Goal: Navigation & Orientation: Find specific page/section

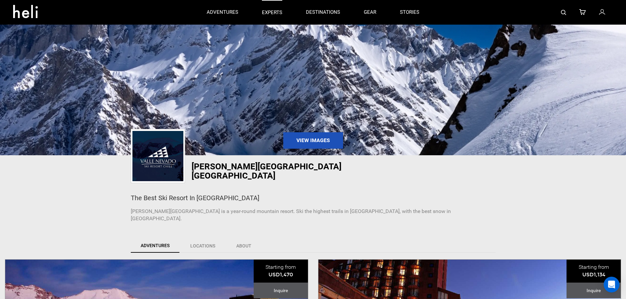
click at [275, 9] on link "experts" at bounding box center [272, 12] width 20 height 25
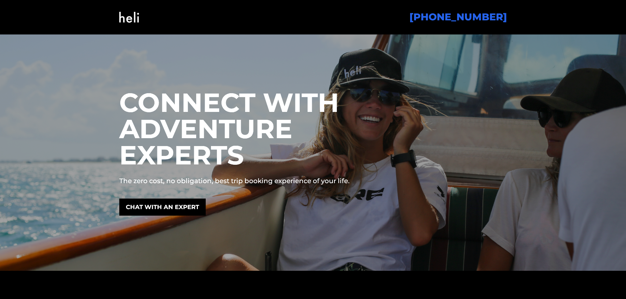
click at [128, 19] on img at bounding box center [129, 17] width 20 height 27
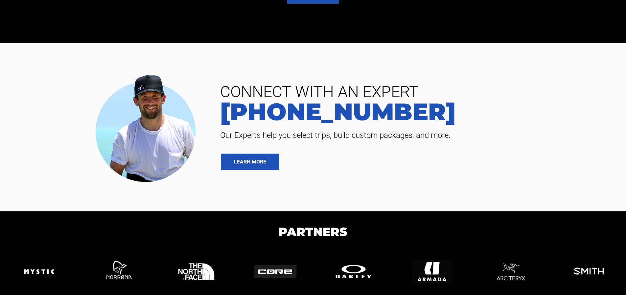
scroll to position [1548, 0]
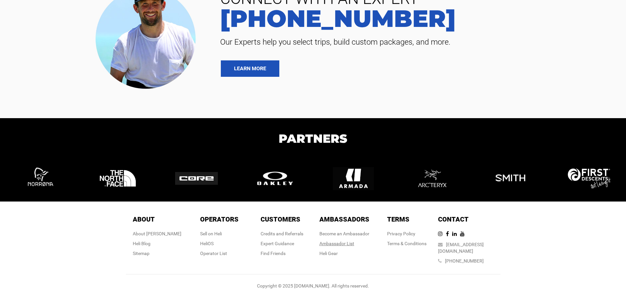
click at [346, 247] on div "Ambassador List" at bounding box center [344, 244] width 50 height 7
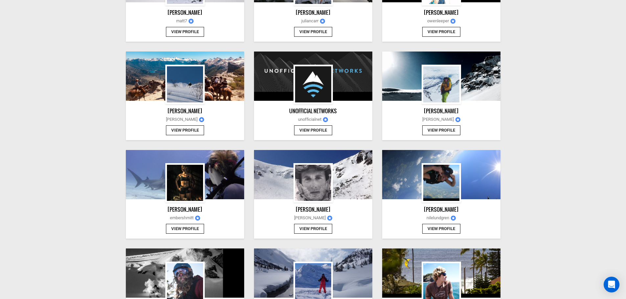
scroll to position [263, 0]
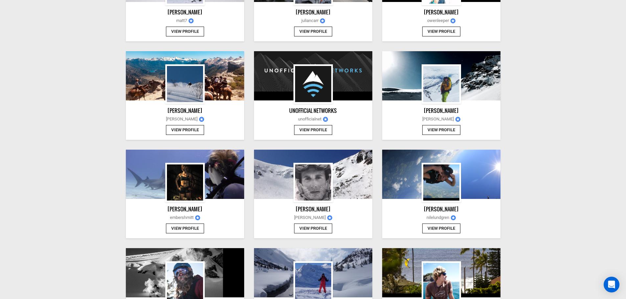
click at [314, 227] on button "View Profile" at bounding box center [313, 229] width 38 height 10
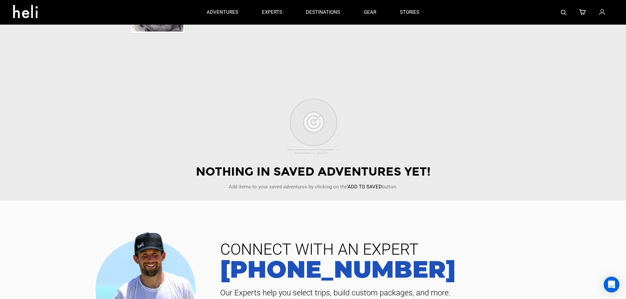
scroll to position [66, 0]
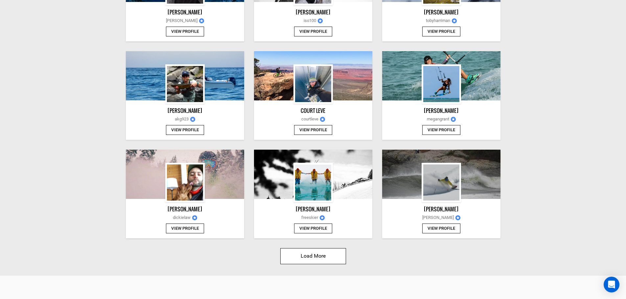
scroll to position [711, 0]
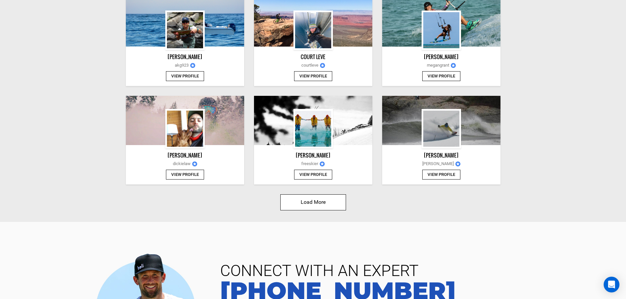
click at [308, 203] on button "Load More" at bounding box center [313, 203] width 66 height 16
